Goal: Information Seeking & Learning: Learn about a topic

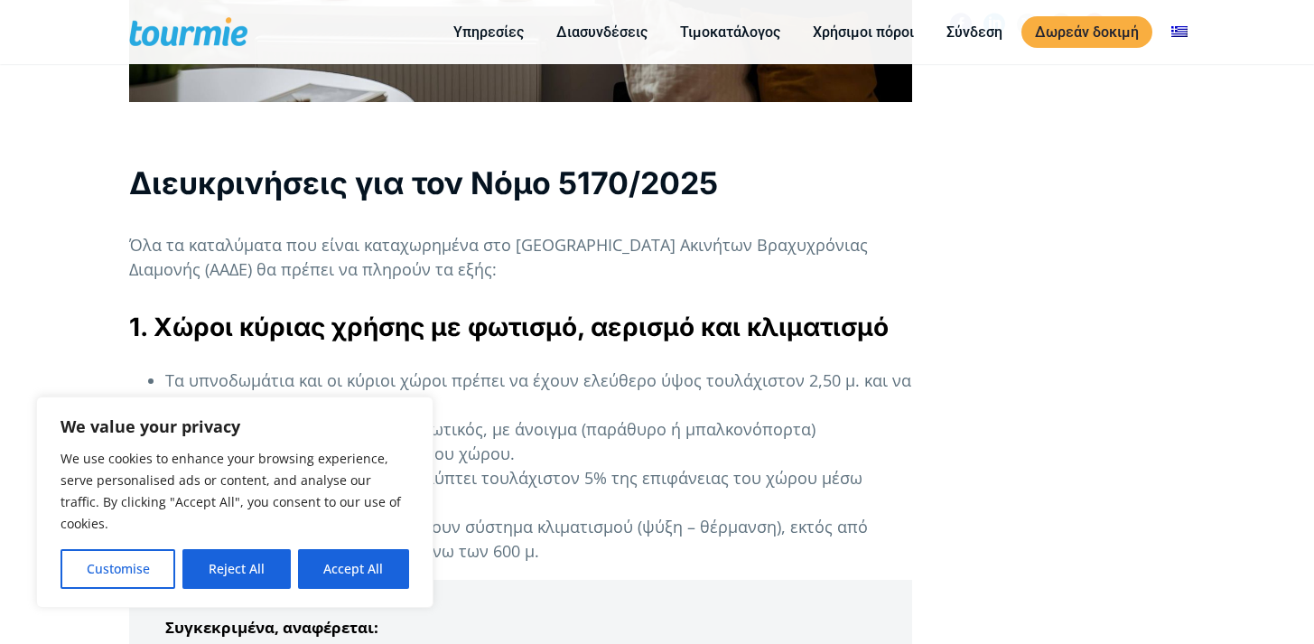
scroll to position [1210, 0]
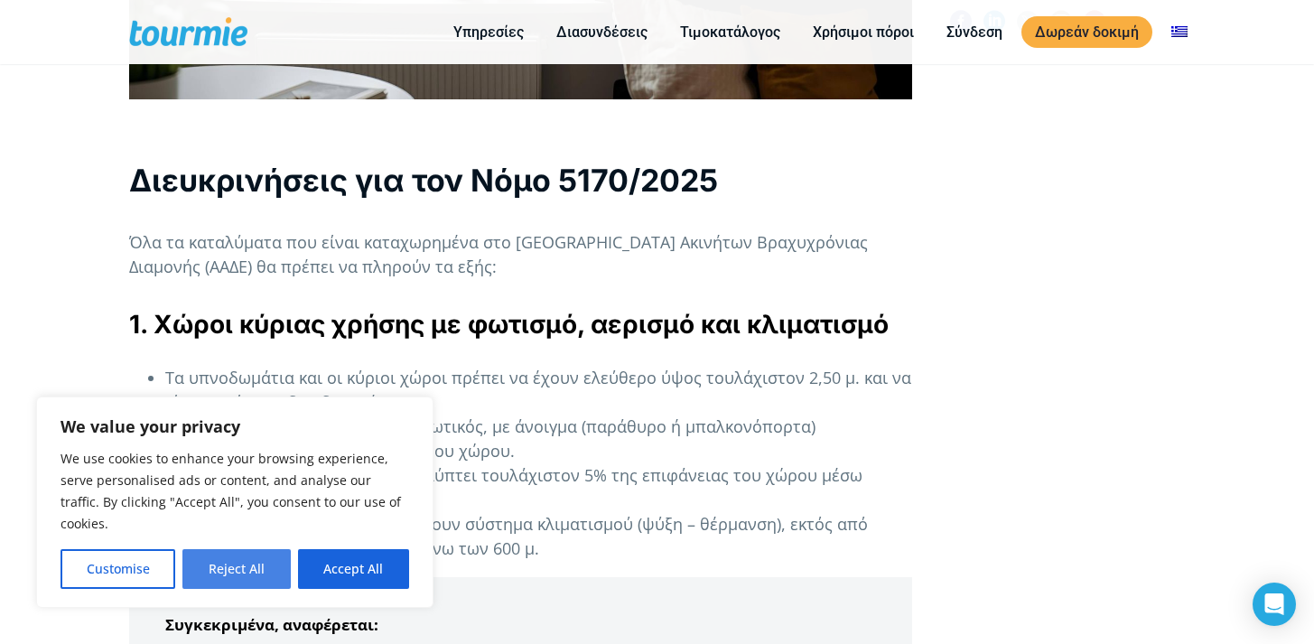
click at [224, 576] on button "Reject All" at bounding box center [235, 569] width 107 height 40
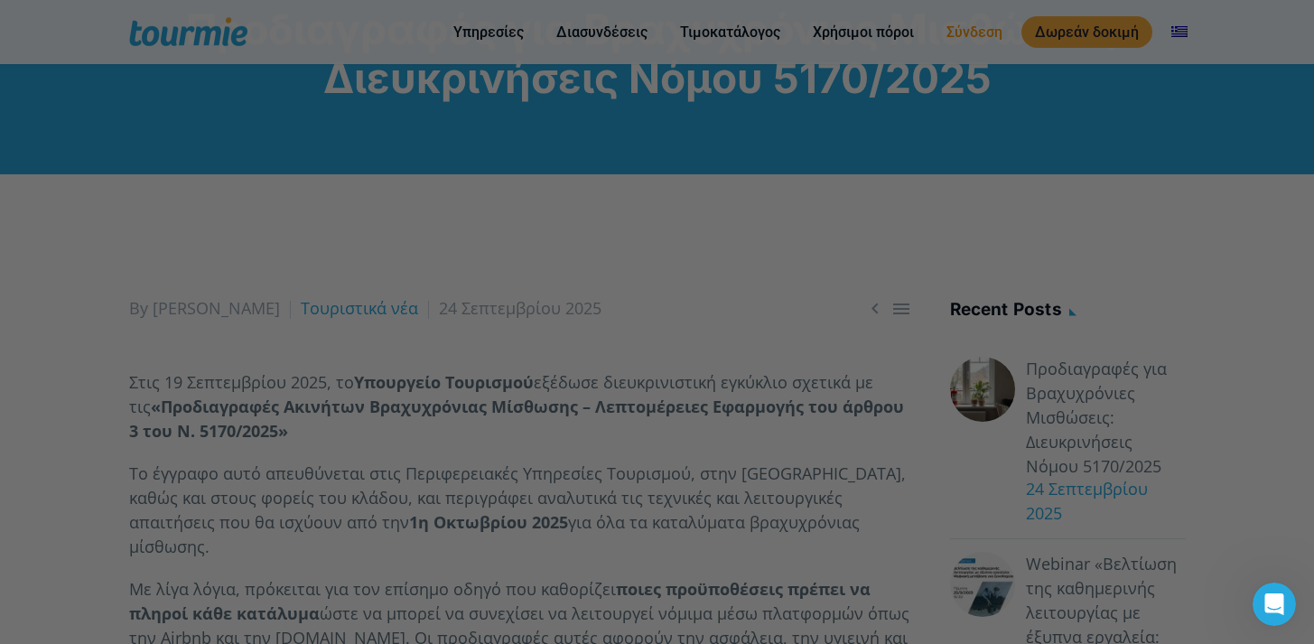
scroll to position [0, 0]
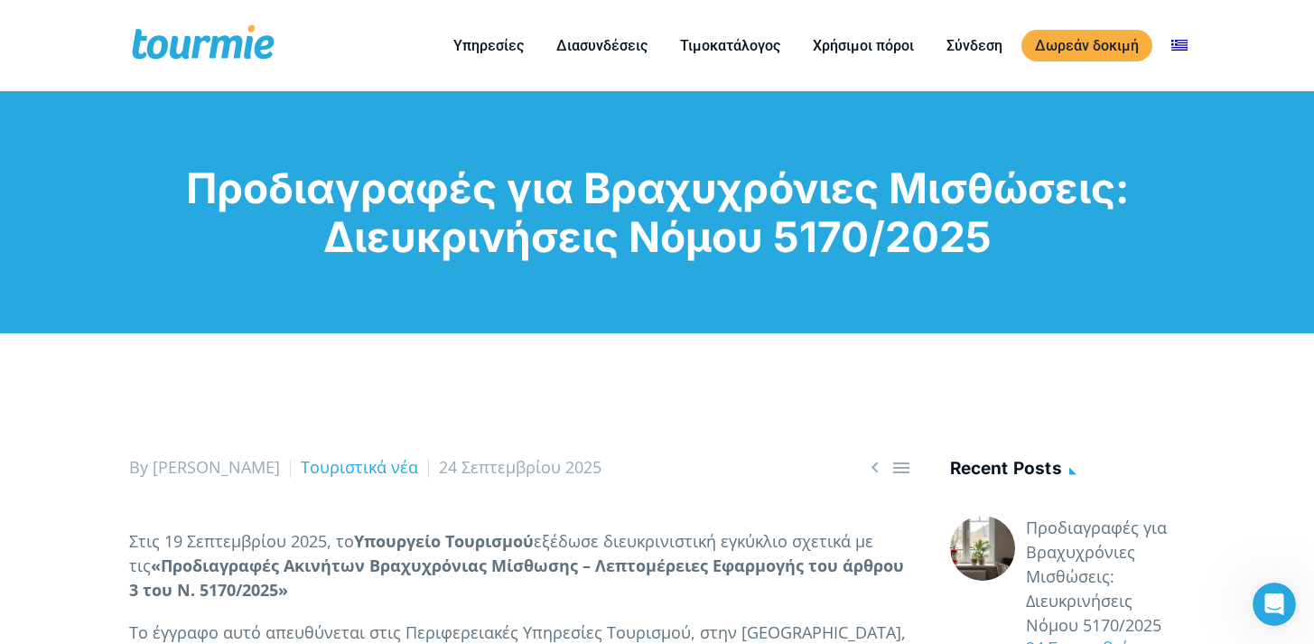
click at [1004, 163] on h1 "Προδιαγραφές για Βραχυχρόνιες Μισθώσεις: Διευκρινήσεις Νόμου 5170/2025" at bounding box center [657, 212] width 1057 height 98
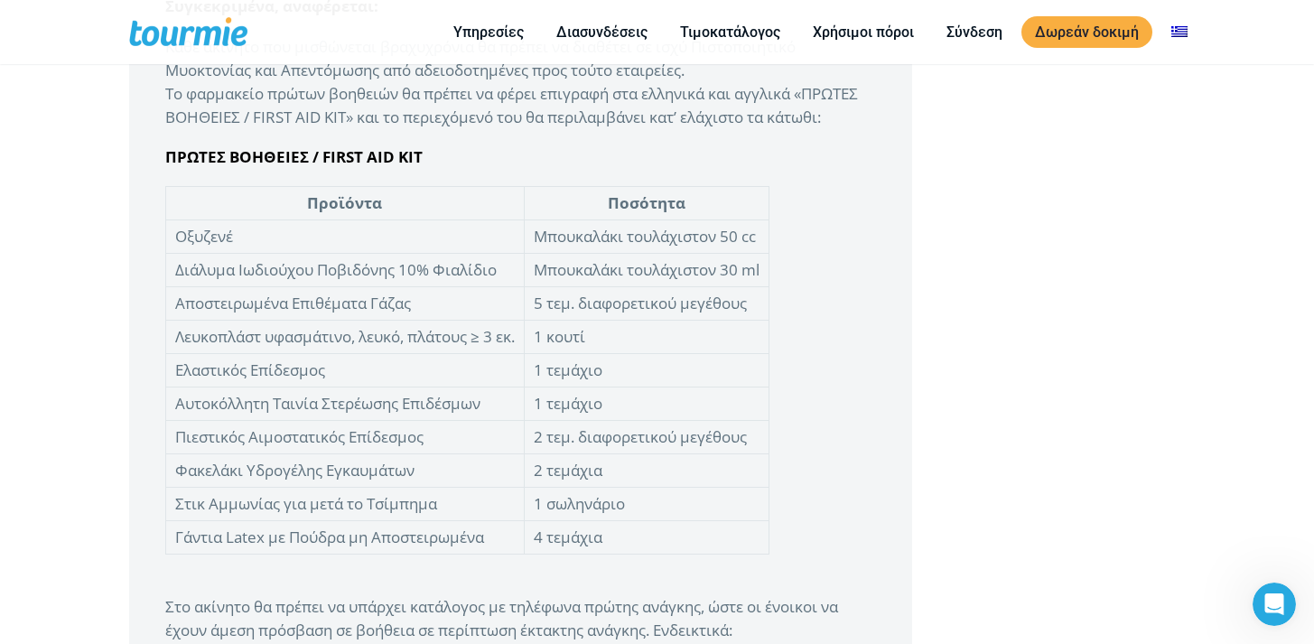
scroll to position [4188, 0]
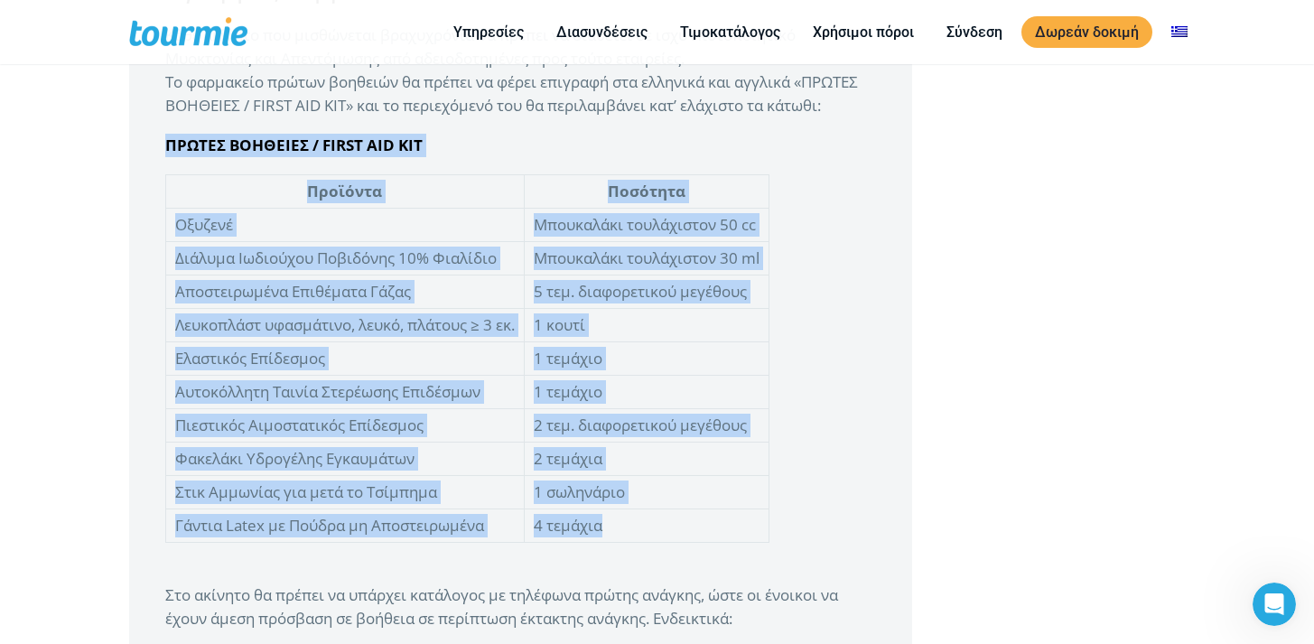
drag, startPoint x: 157, startPoint y: 144, endPoint x: 770, endPoint y: 527, distance: 723.0
click at [770, 527] on blockquote "Συγκεκριμένα, αναφέρεται: Κάθε ακίνητο που μισθώνεται βραχυχρόνια θα πρέπε…" at bounding box center [520, 573] width 783 height 1253
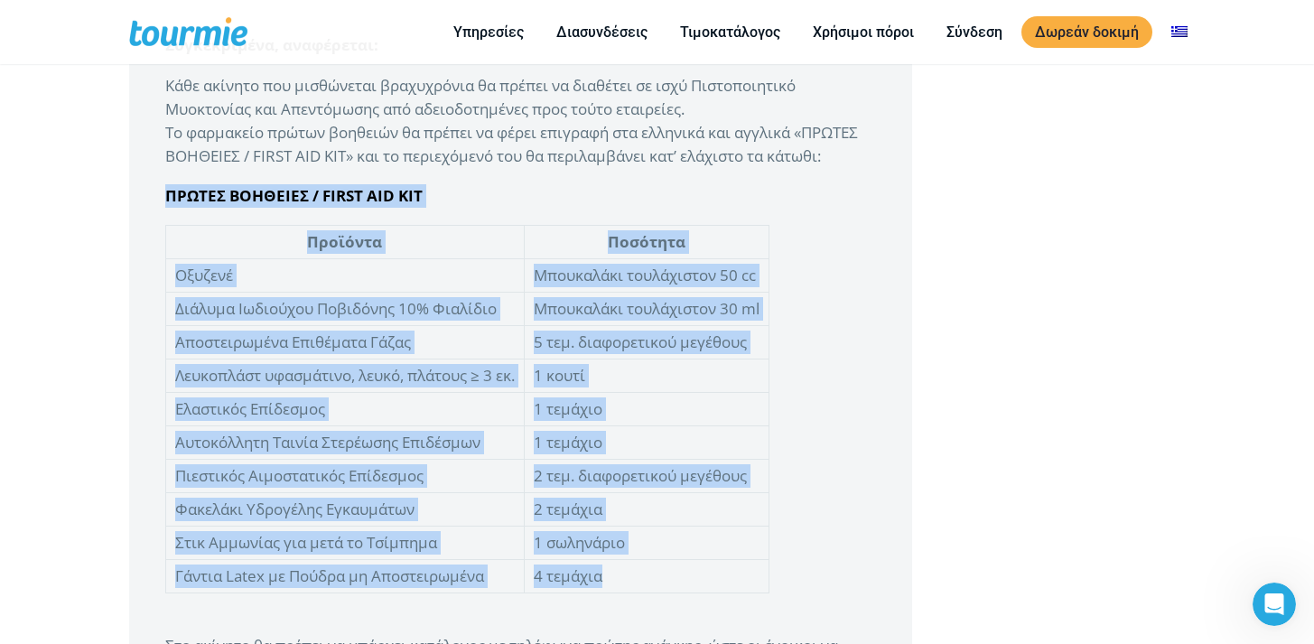
scroll to position [4100, 0]
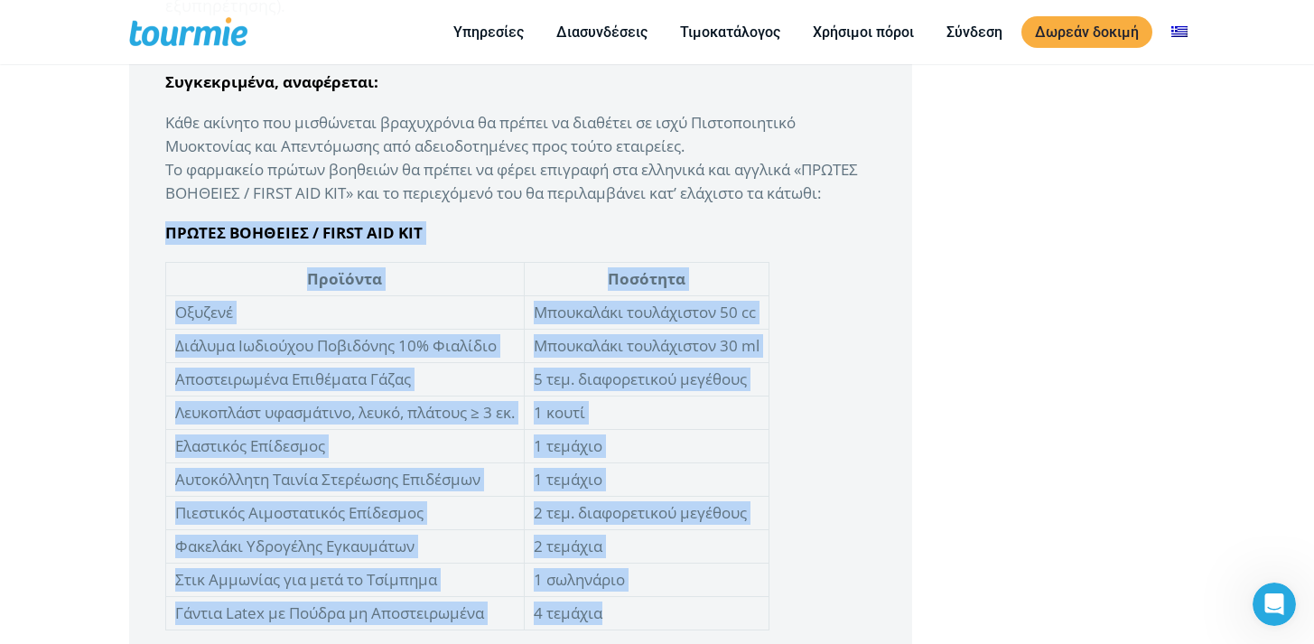
copy blockquote "ΠΡΩΤΕΣ ΒΟΗΘΕΙΕΣ / FIRST AID KIT Προϊόντα Ποσότητα Οξυζενέ Μπουκαλάκι τουλάχιστο…"
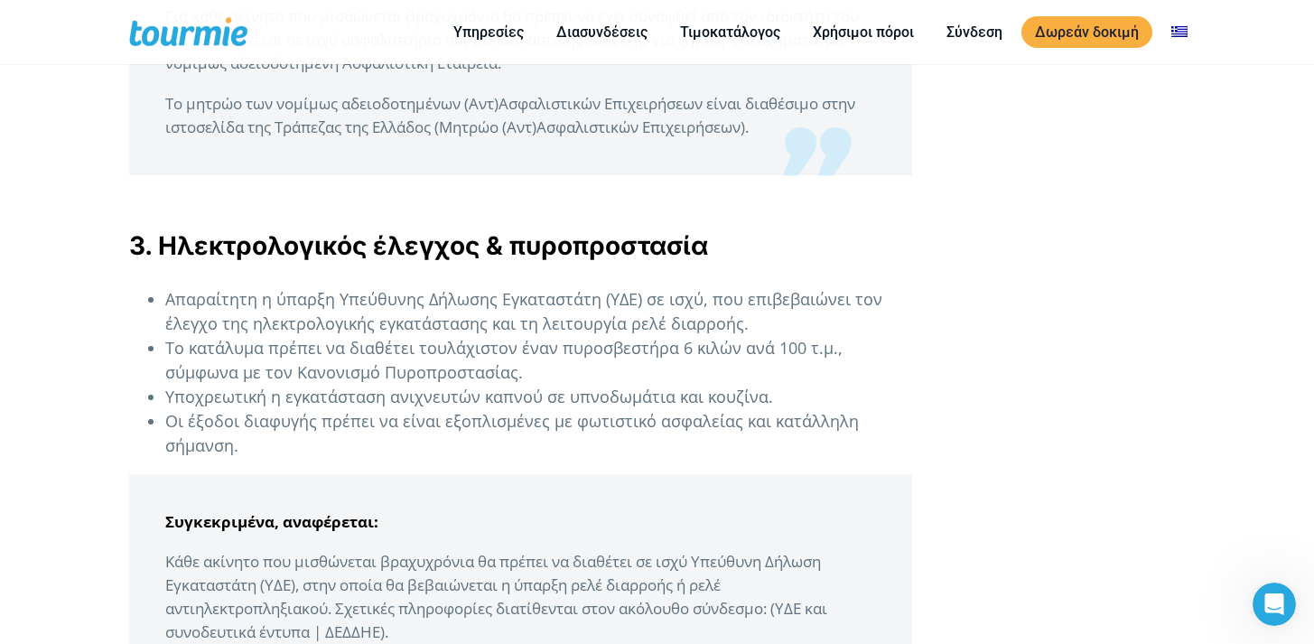
scroll to position [2871, 0]
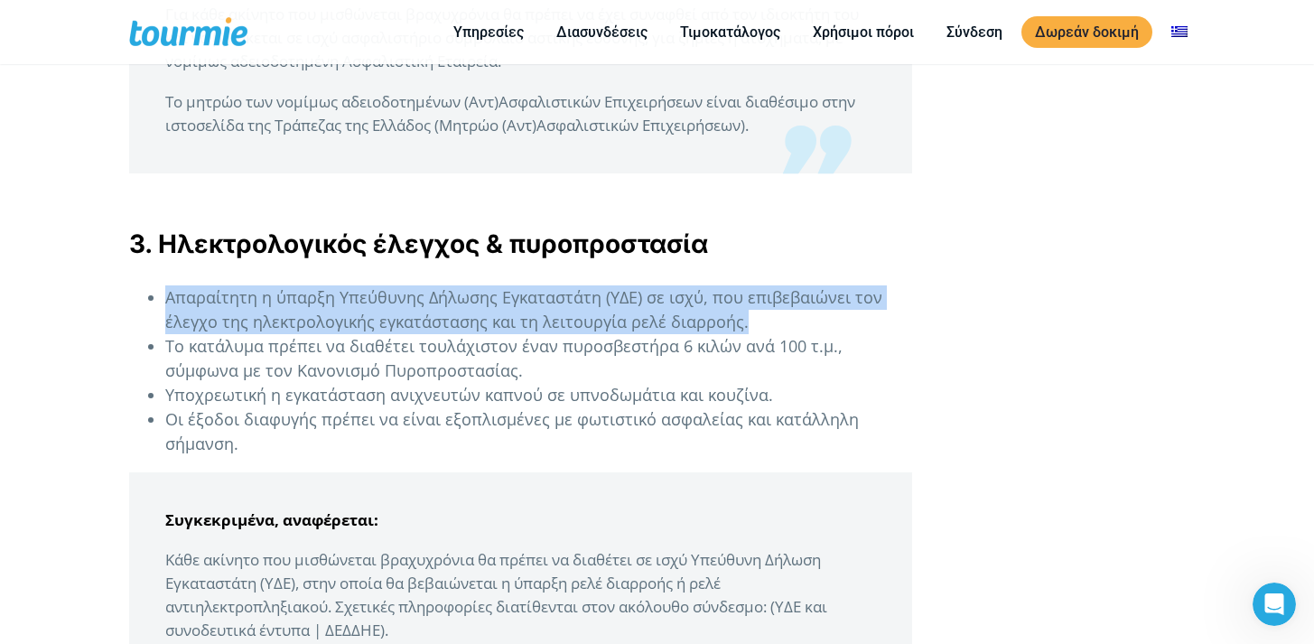
drag, startPoint x: 293, startPoint y: 283, endPoint x: 772, endPoint y: 322, distance: 481.1
click at [772, 322] on div "Στις [DATE], το Υπουργείο Τουρισμού εξέδωσε διευκρινιστική εγκύκλιο σχετικά με …" at bounding box center [520, 385] width 783 height 5455
click at [478, 323] on li "Απαραίτητη η ύπαρξη Υπεύθυνης Δήλωσης Εγκαταστάτη (ΥΔΕ) σε ισχύ, που επιβεβαιών…" at bounding box center [538, 309] width 747 height 49
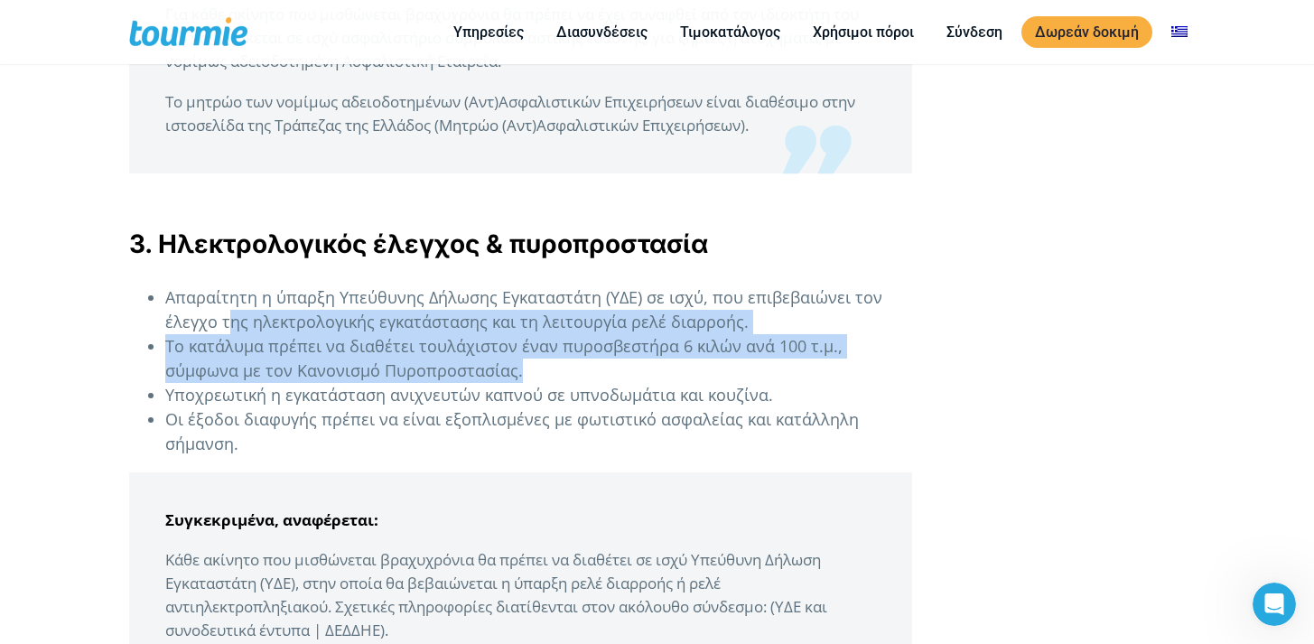
drag, startPoint x: 230, startPoint y: 324, endPoint x: 645, endPoint y: 370, distance: 417.1
click at [645, 370] on ul "Απαραίτητη η ύπαρξη Υπεύθυνης Δήλωσης Εγκαταστάτη (ΥΔΕ) σε ισχύ, που επιβεβαιών…" at bounding box center [520, 370] width 783 height 171
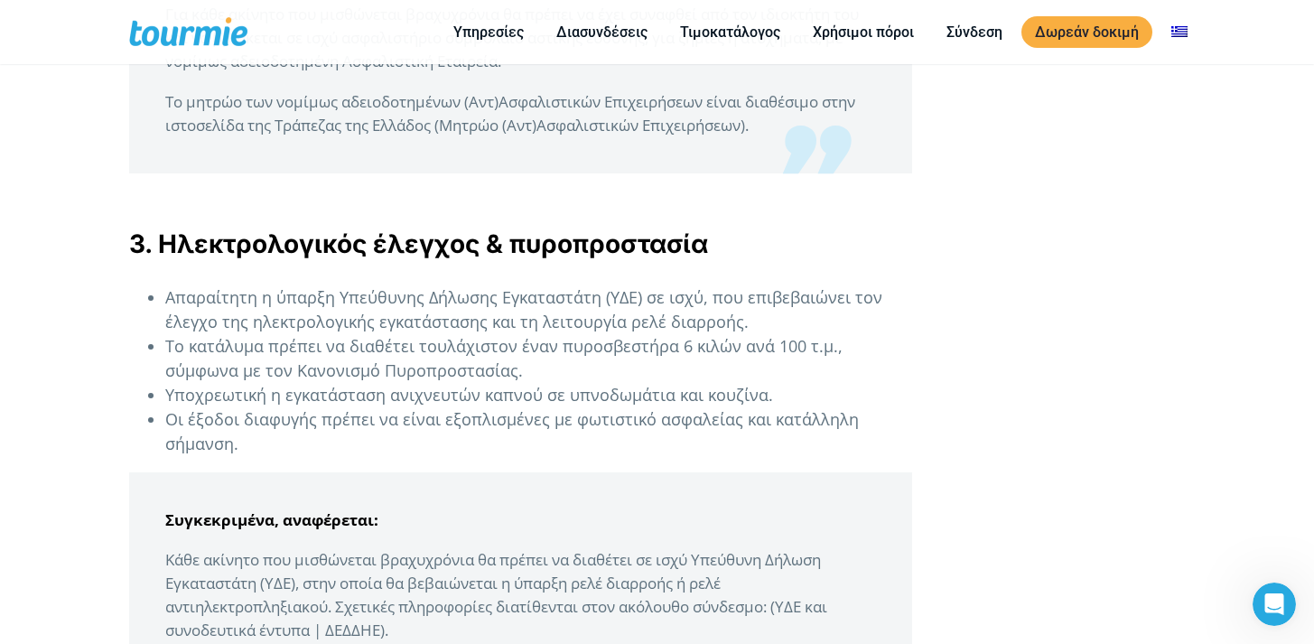
click at [647, 369] on li "Το κατάλυμα πρέπει να διαθέτει τουλάχιστον έναν πυροσβεστήρα 6 κιλών ανά 100 τ.…" at bounding box center [538, 358] width 747 height 49
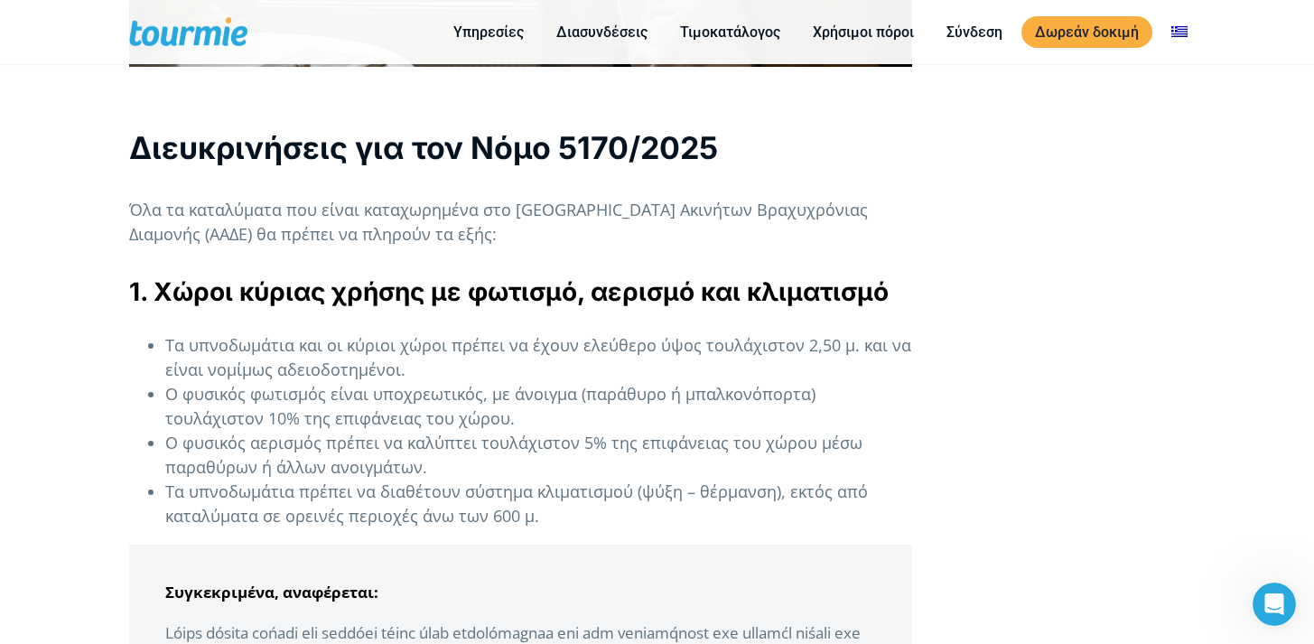
scroll to position [1241, 0]
